Goal: Information Seeking & Learning: Check status

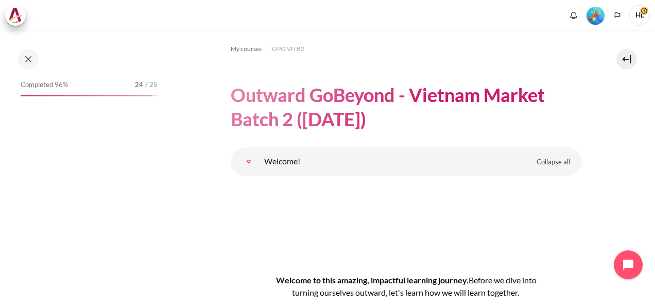
click at [159, 142] on div "Completed 96% 24 / 25" at bounding box center [88, 178] width 147 height 200
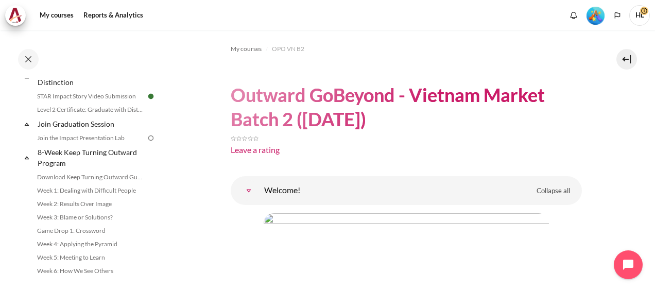
scroll to position [1202, 0]
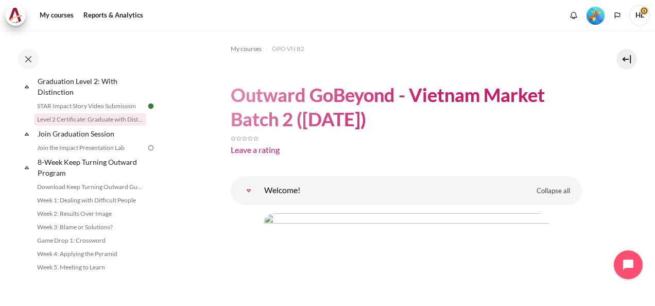
click at [102, 126] on link "Level 2 Certificate: Graduate with Distinction" at bounding box center [90, 119] width 112 height 12
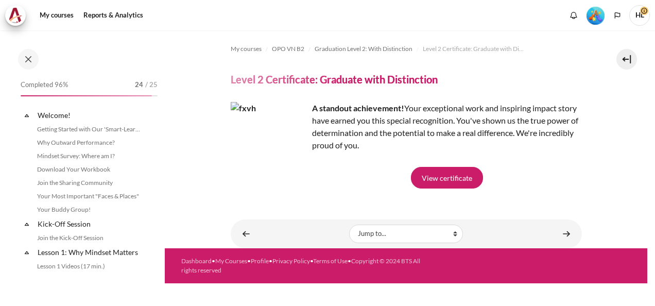
scroll to position [1155, 0]
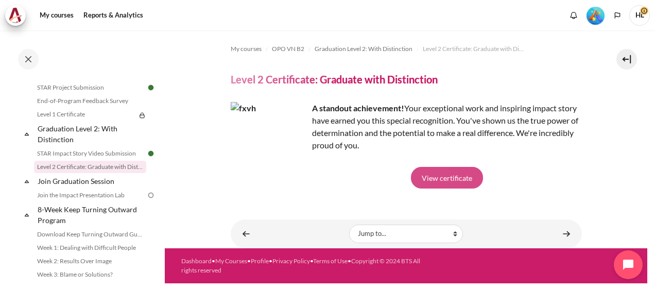
click at [450, 176] on link "View certificate" at bounding box center [447, 178] width 72 height 22
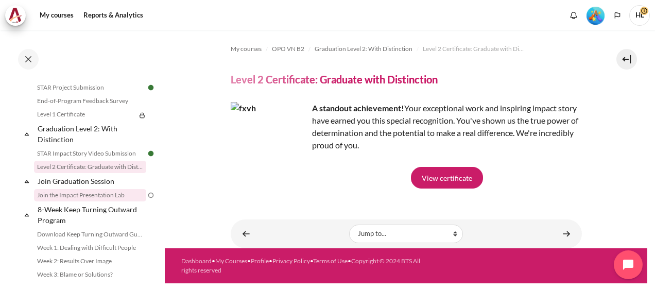
click at [97, 201] on link "Join the Impact Presentation Lab" at bounding box center [90, 195] width 112 height 12
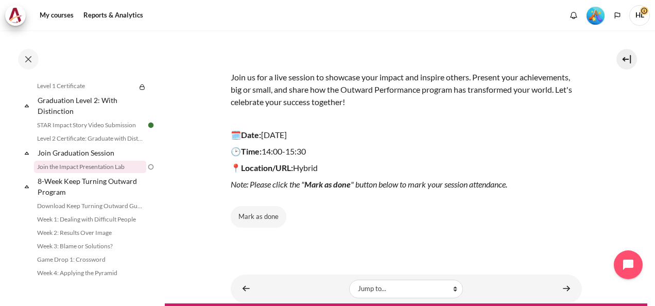
scroll to position [139, 0]
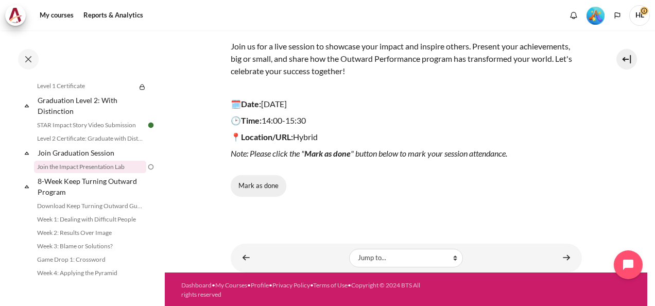
click at [258, 185] on button "Mark as done" at bounding box center [259, 186] width 56 height 22
click at [258, 185] on div "Mark as done" at bounding box center [406, 186] width 351 height 22
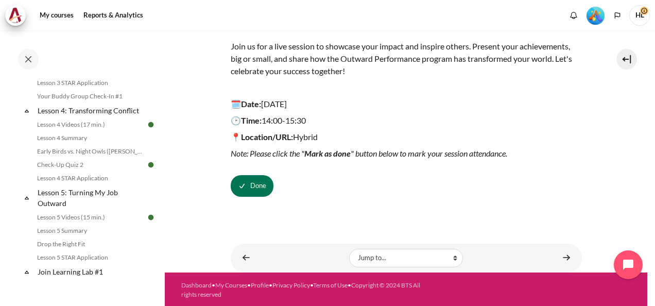
scroll to position [0, 0]
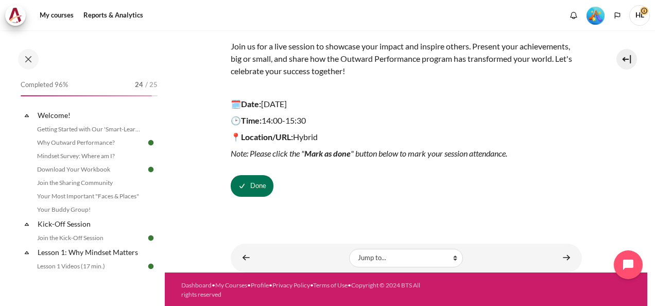
click at [70, 34] on div "Completed 96% 24 / 25 Expand Collapse Welcome! Highlighted" at bounding box center [82, 168] width 165 height 274
